Goal: Task Accomplishment & Management: Complete application form

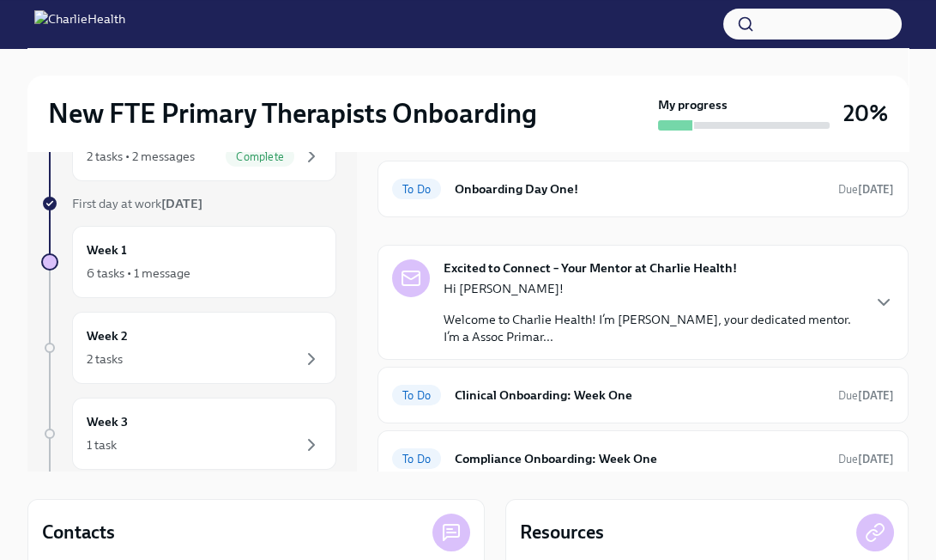
scroll to position [76, 0]
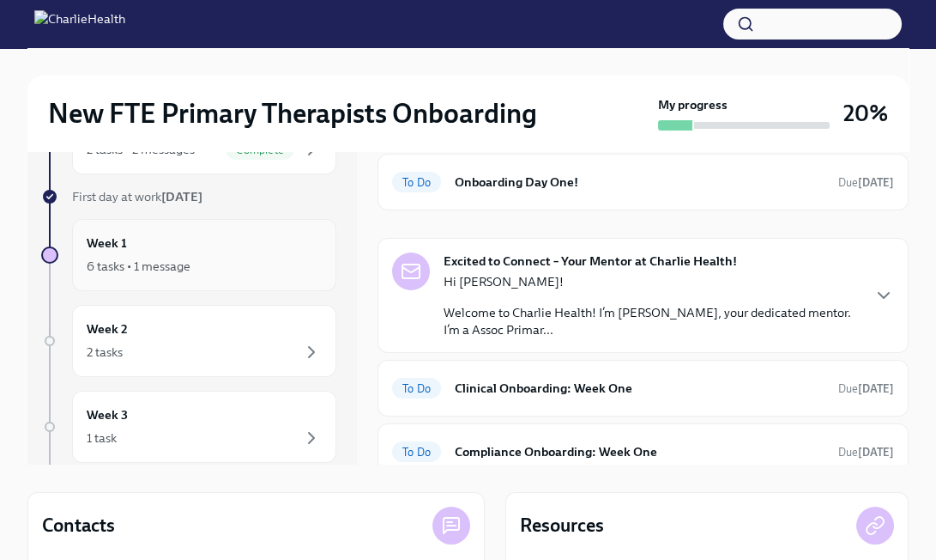
click at [281, 264] on div "6 tasks • 1 message" at bounding box center [204, 266] width 235 height 21
click at [518, 302] on div "Hi [PERSON_NAME]! Welcome to Charlie Health! I’m [PERSON_NAME], your dedicated …" at bounding box center [652, 305] width 416 height 65
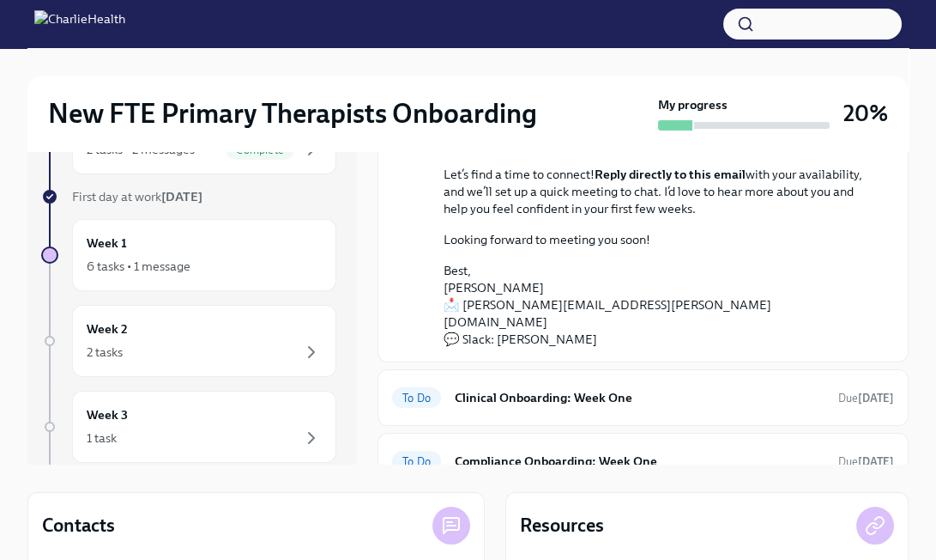
scroll to position [270, 0]
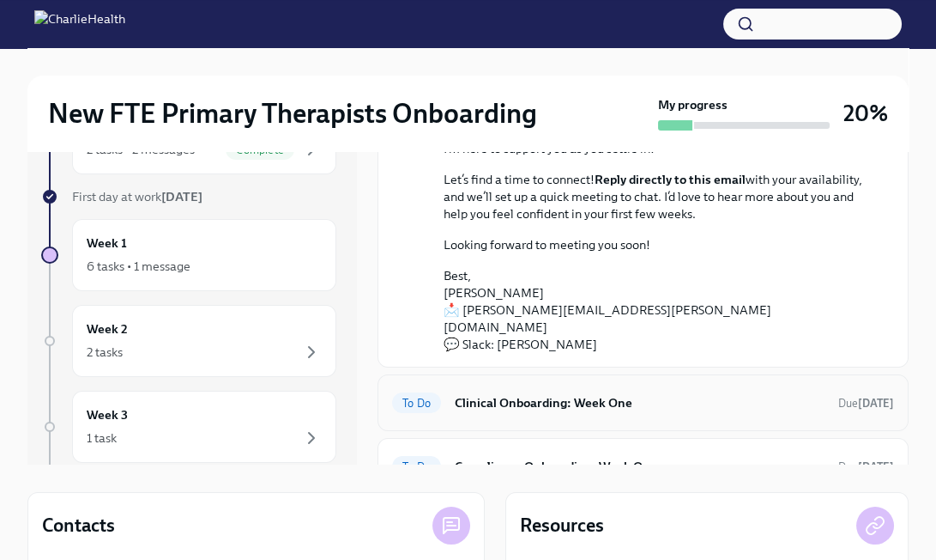
click at [530, 393] on h6 "Clinical Onboarding: Week One" at bounding box center [640, 402] width 370 height 19
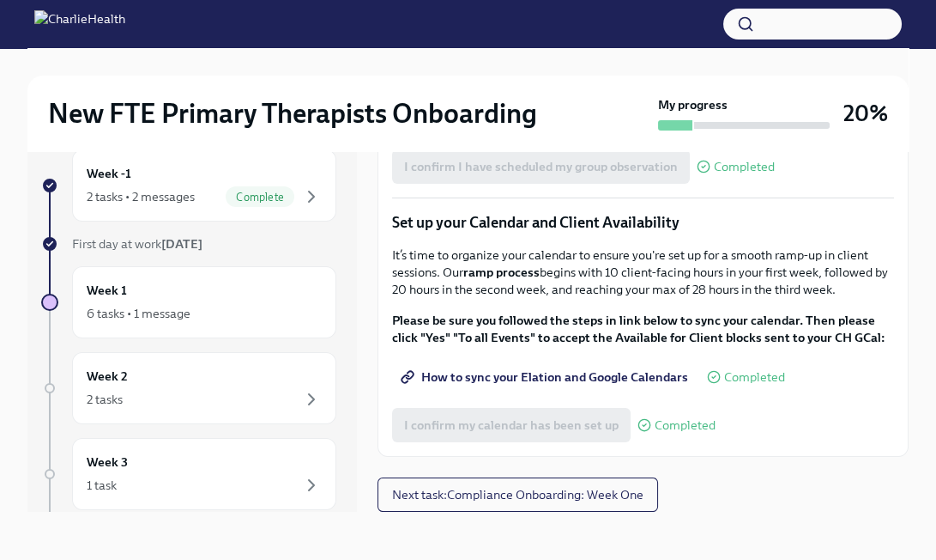
scroll to position [2659, 0]
click at [536, 496] on span "Next task : Compliance Onboarding: Week One" at bounding box center [517, 494] width 251 height 17
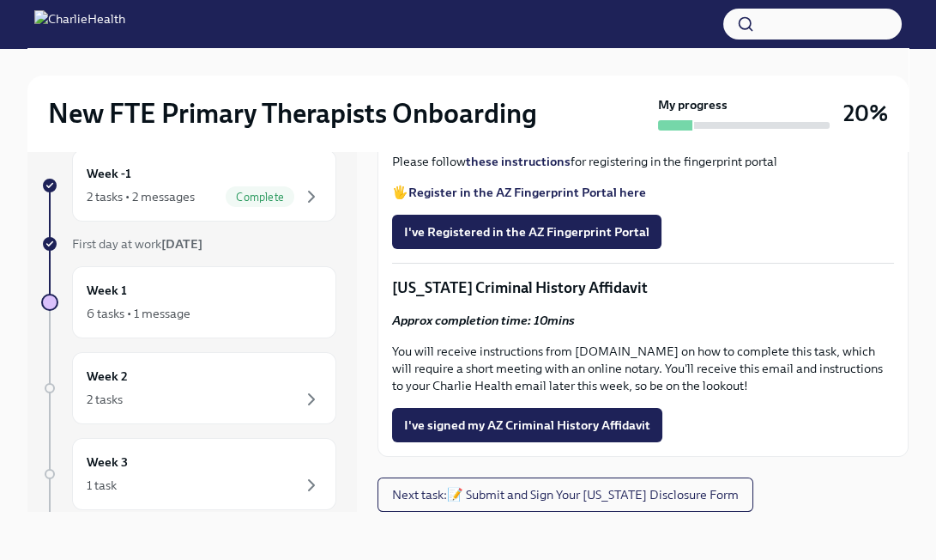
scroll to position [2428, 0]
click at [524, 481] on button "Next task : 📝 Submit and Sign Your [US_STATE] Disclosure Form" at bounding box center [566, 494] width 376 height 34
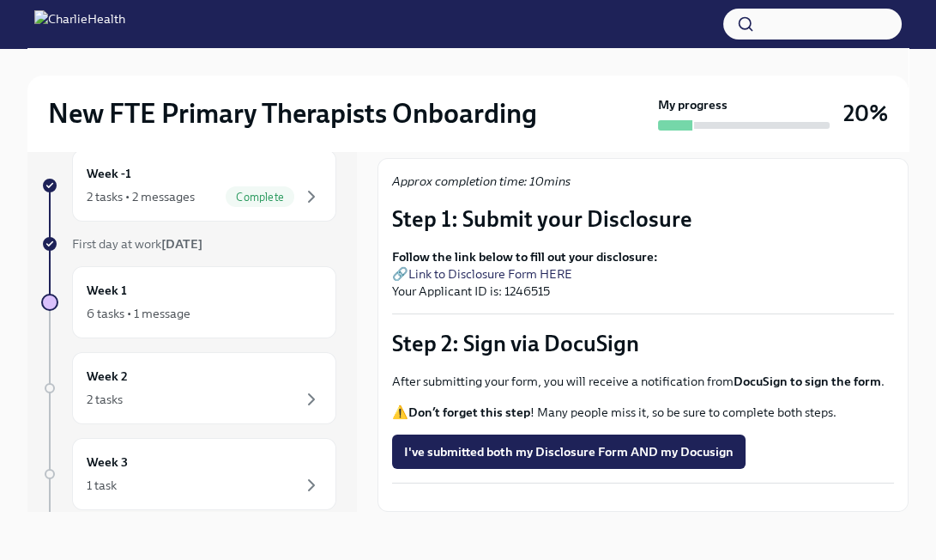
scroll to position [233, 0]
click at [488, 266] on link "Link to Disclosure Form HERE" at bounding box center [491, 273] width 164 height 15
click at [596, 443] on span "I've submitted both my Disclosure Form AND my Docusign" at bounding box center [569, 451] width 330 height 17
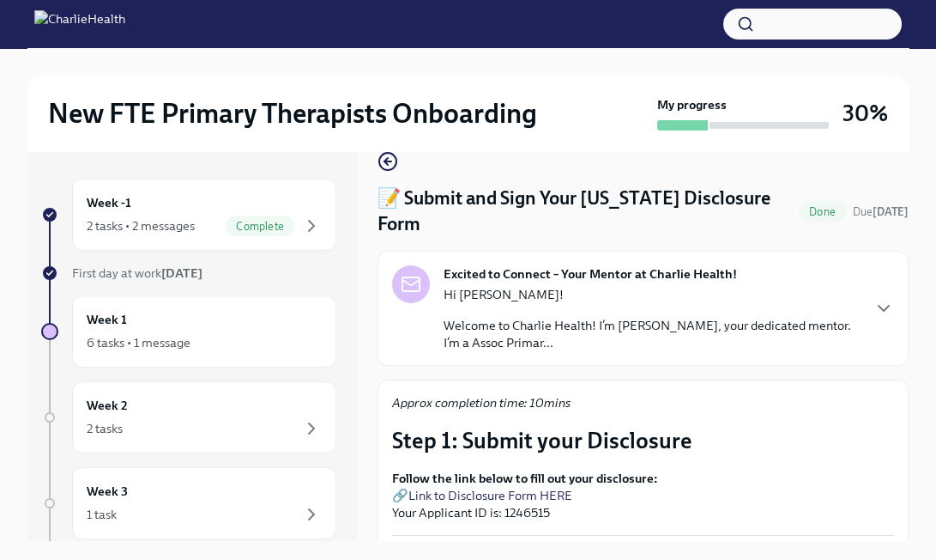
scroll to position [0, 0]
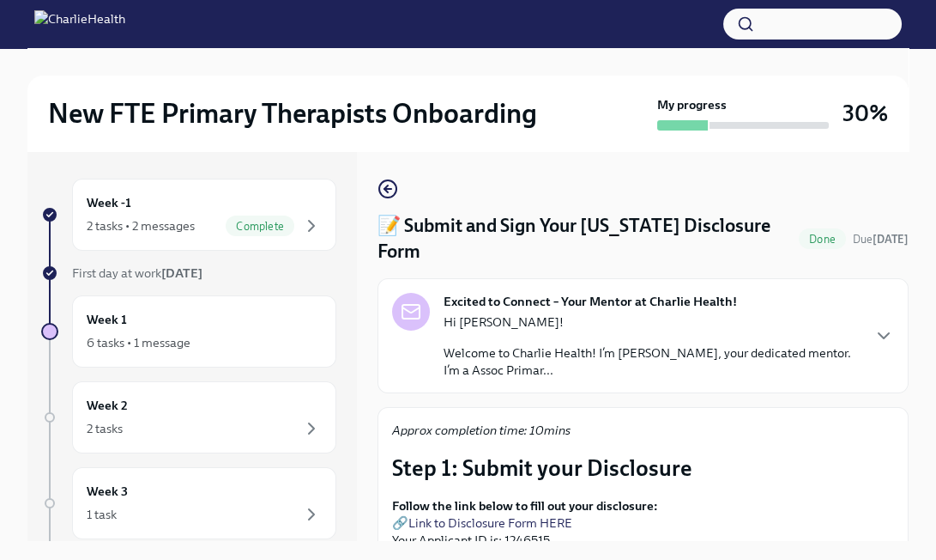
click at [537, 313] on p "Hi [PERSON_NAME]!" at bounding box center [652, 321] width 416 height 17
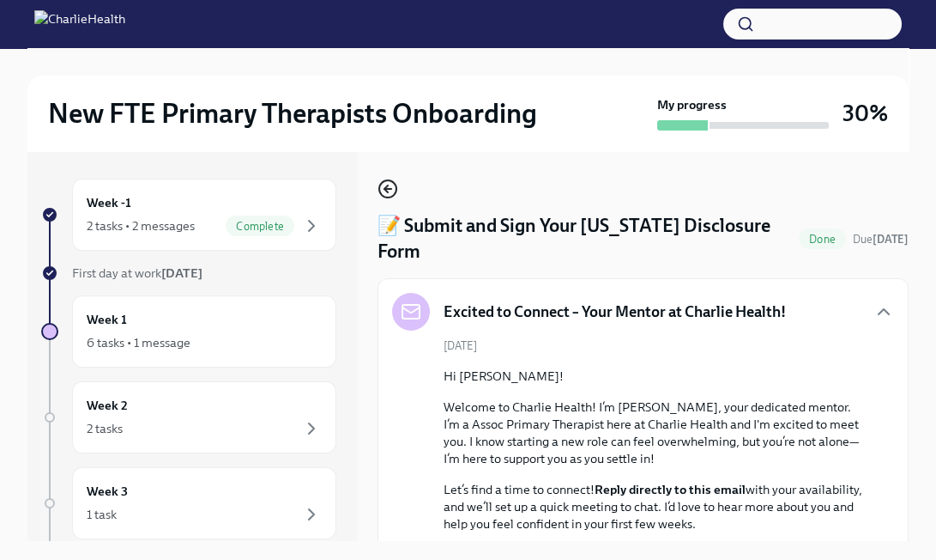
click at [382, 181] on circle "button" at bounding box center [387, 188] width 17 height 17
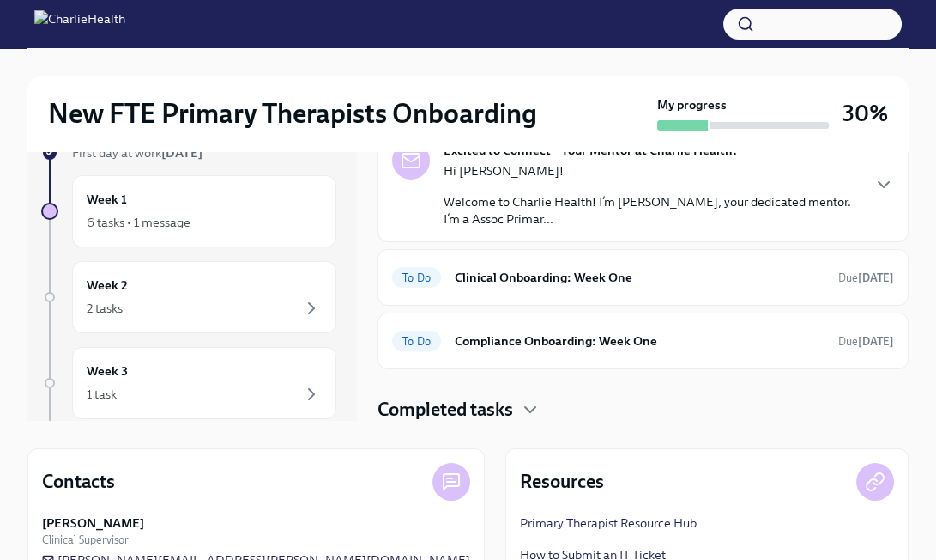
scroll to position [122, 0]
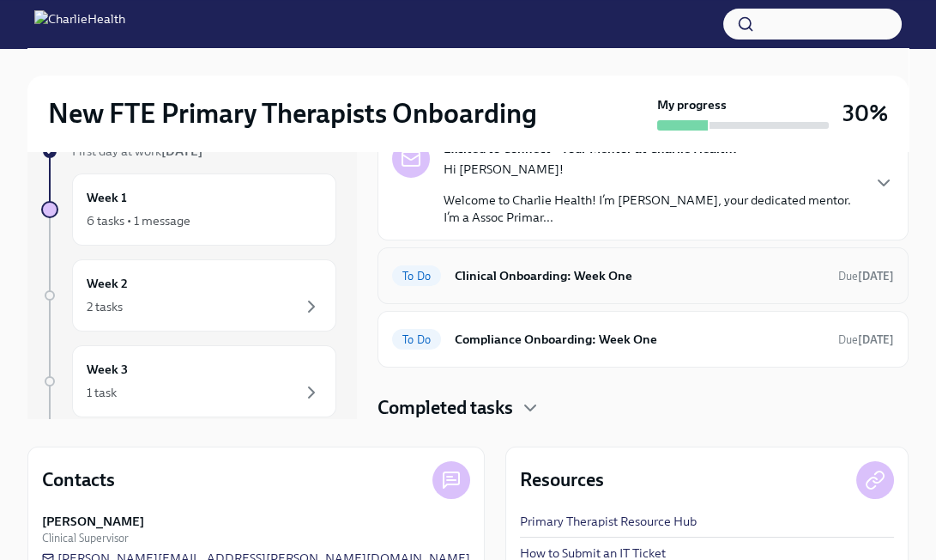
click at [430, 271] on span "To Do" at bounding box center [416, 276] width 49 height 13
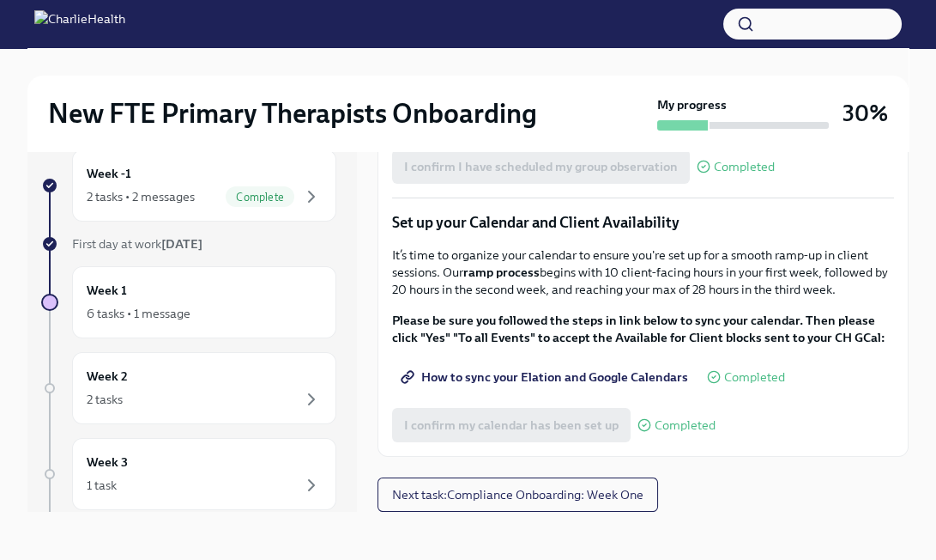
scroll to position [2659, 0]
click at [518, 498] on span "Next task : Compliance Onboarding: Week One" at bounding box center [517, 494] width 251 height 17
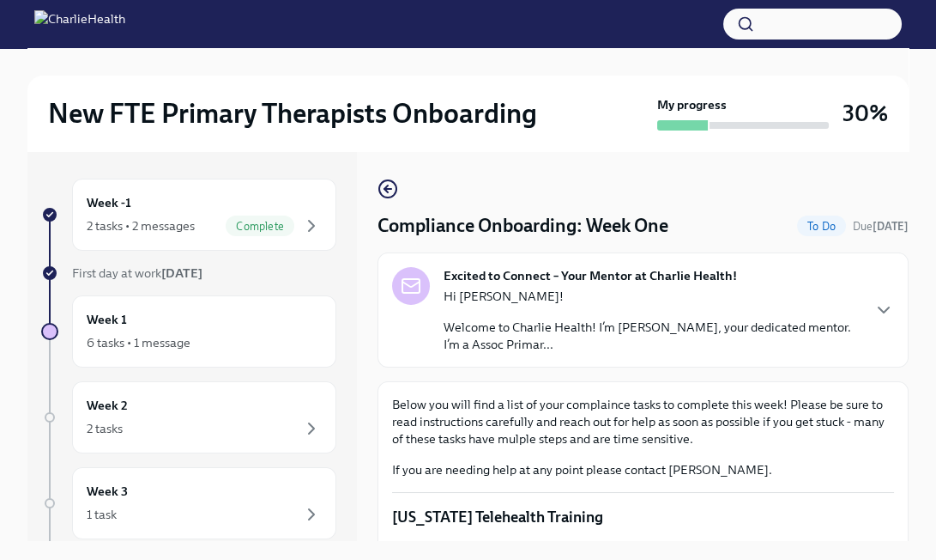
scroll to position [29, 0]
